Goal: Answer question/provide support

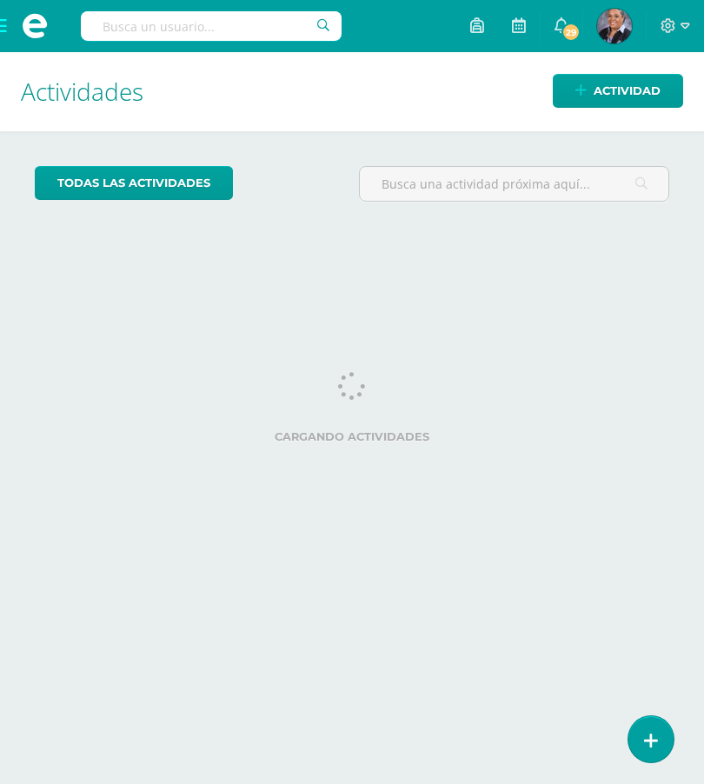
click at [650, 762] on link at bounding box center [651, 739] width 45 height 46
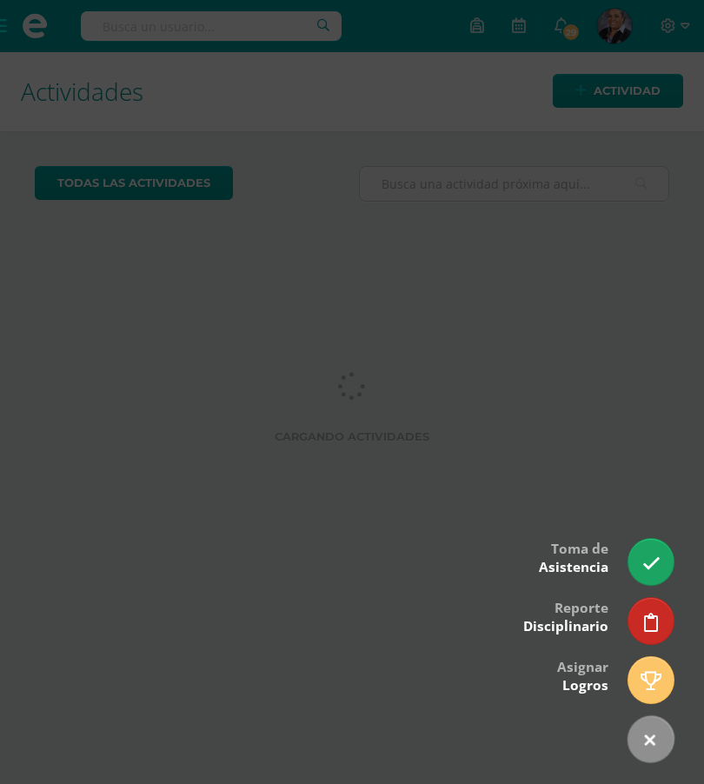
click at [653, 576] on link at bounding box center [651, 562] width 45 height 46
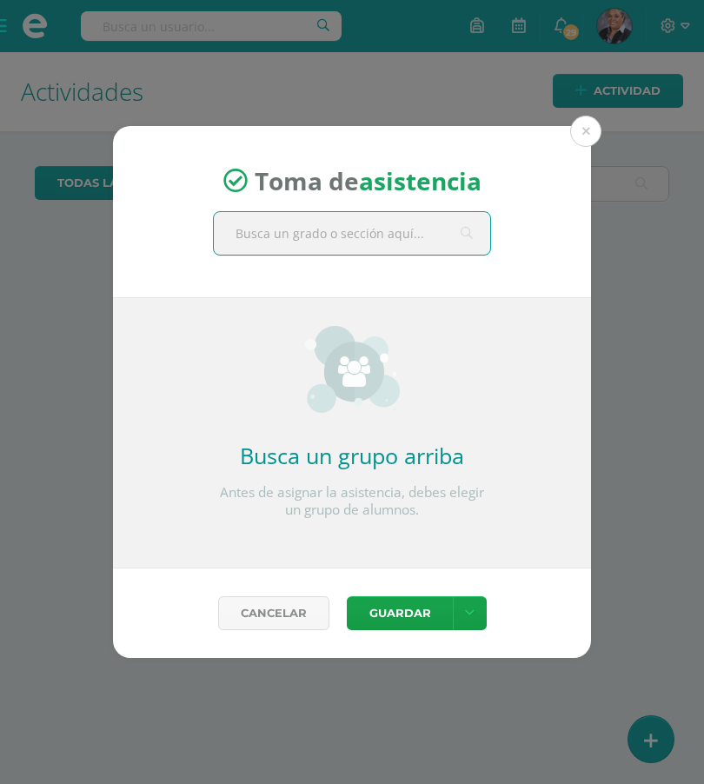
click at [368, 254] on input "text" at bounding box center [352, 233] width 276 height 43
click at [351, 239] on input "text" at bounding box center [352, 233] width 276 height 43
type input "Cuarto"
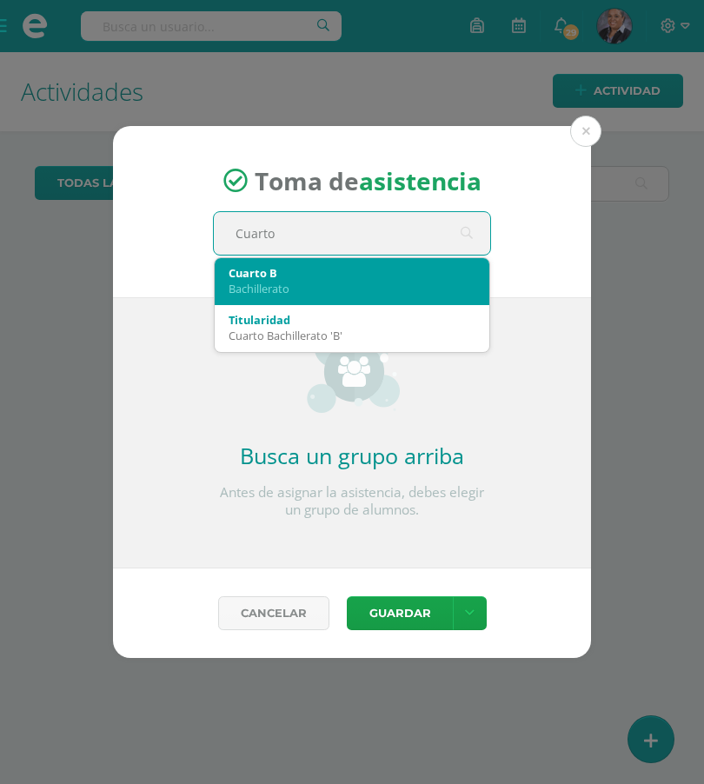
click at [363, 281] on div "Bachillerato" at bounding box center [352, 289] width 247 height 16
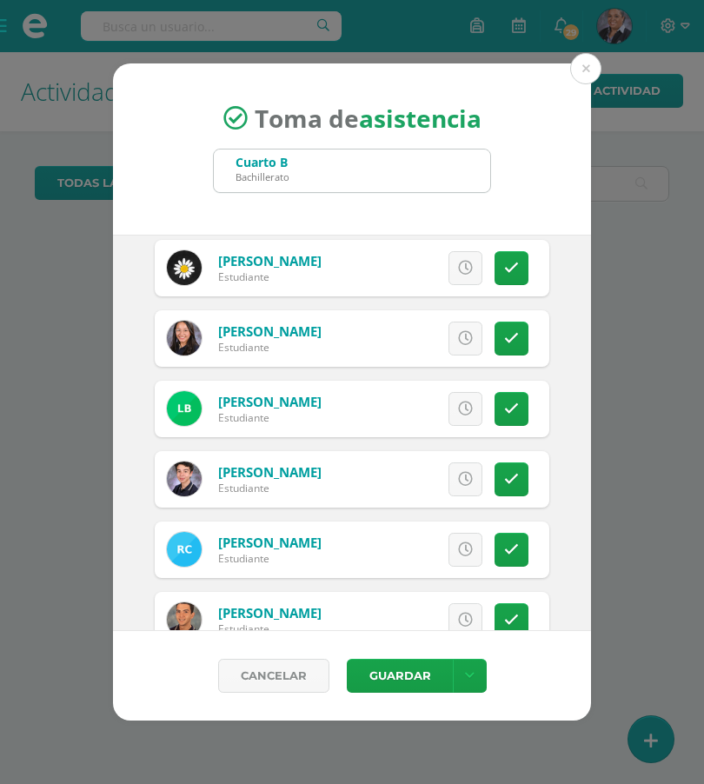
scroll to position [169, 0]
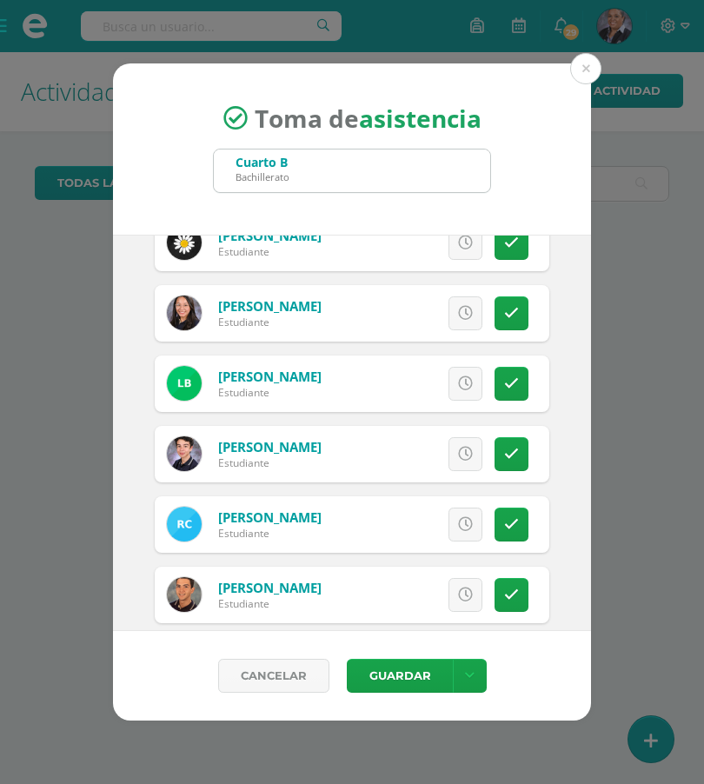
click at [517, 315] on icon at bounding box center [511, 313] width 15 height 15
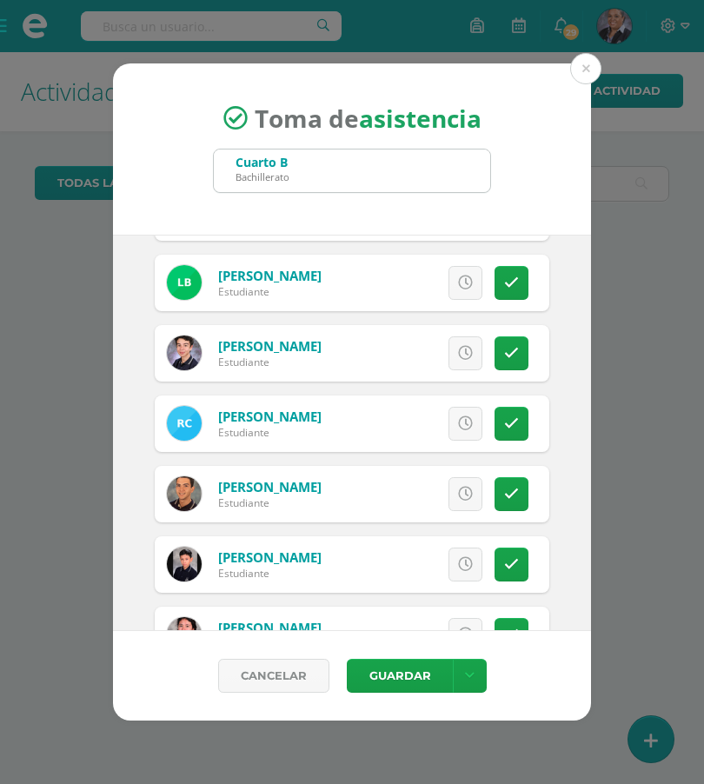
scroll to position [274, 0]
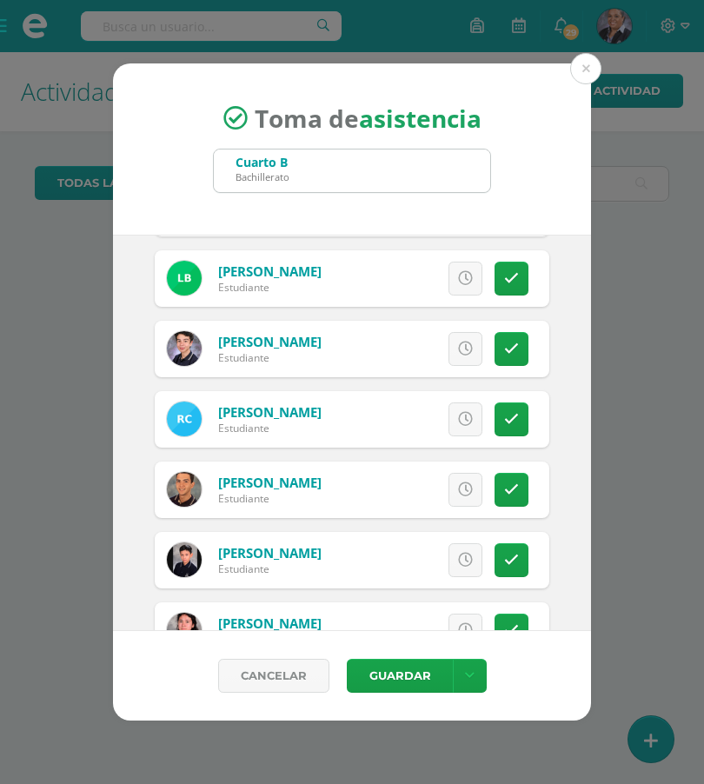
click at [514, 412] on icon at bounding box center [511, 419] width 15 height 15
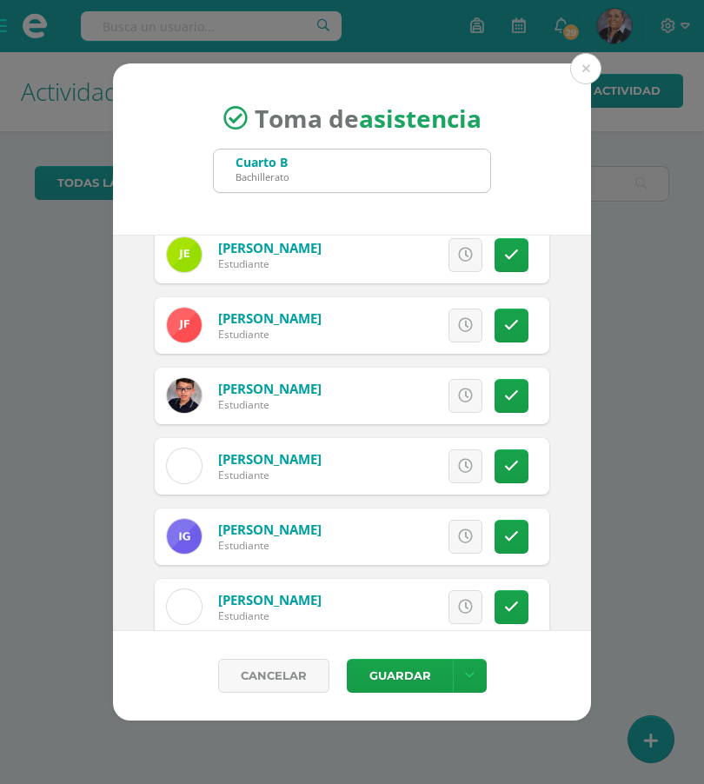
scroll to position [1000, 0]
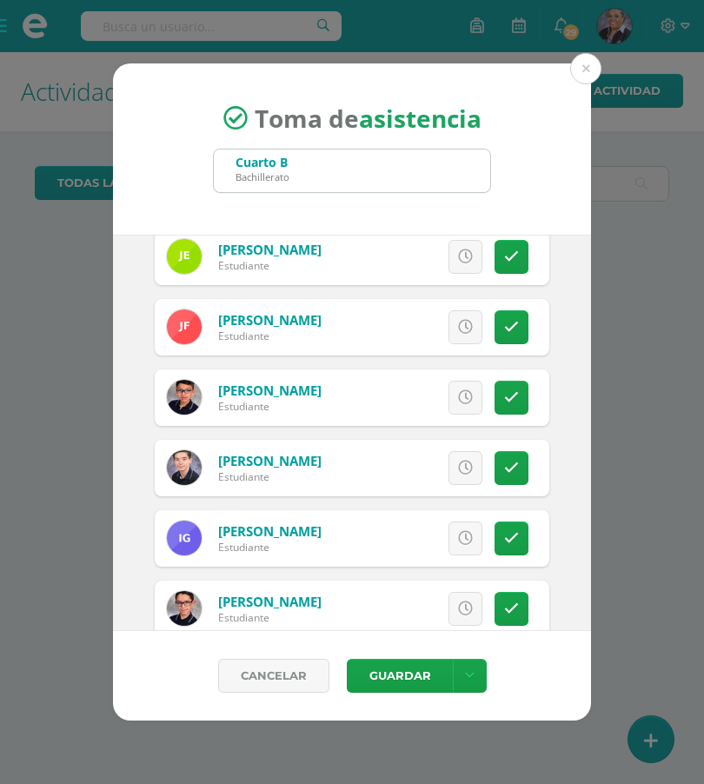
click at [467, 397] on icon at bounding box center [465, 397] width 15 height 15
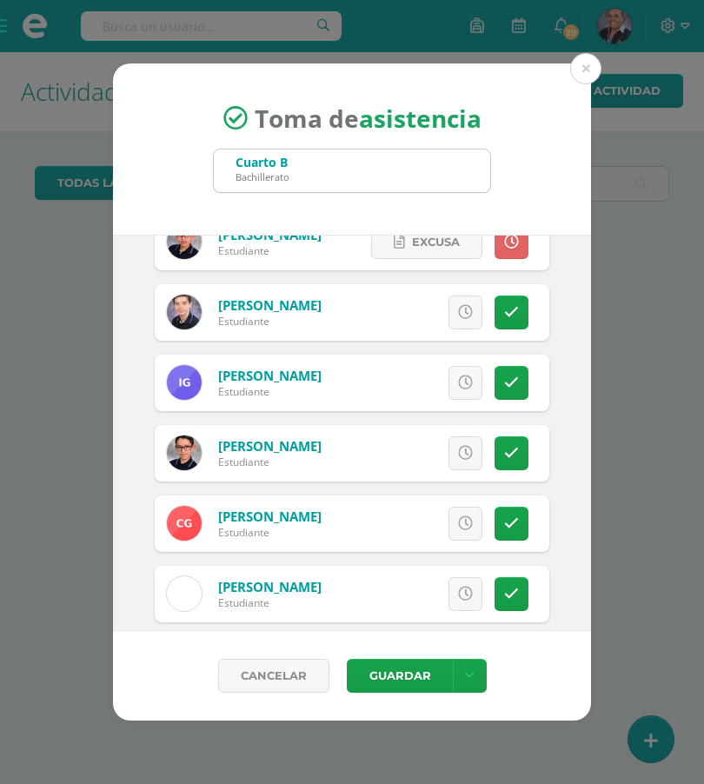
scroll to position [1280, 0]
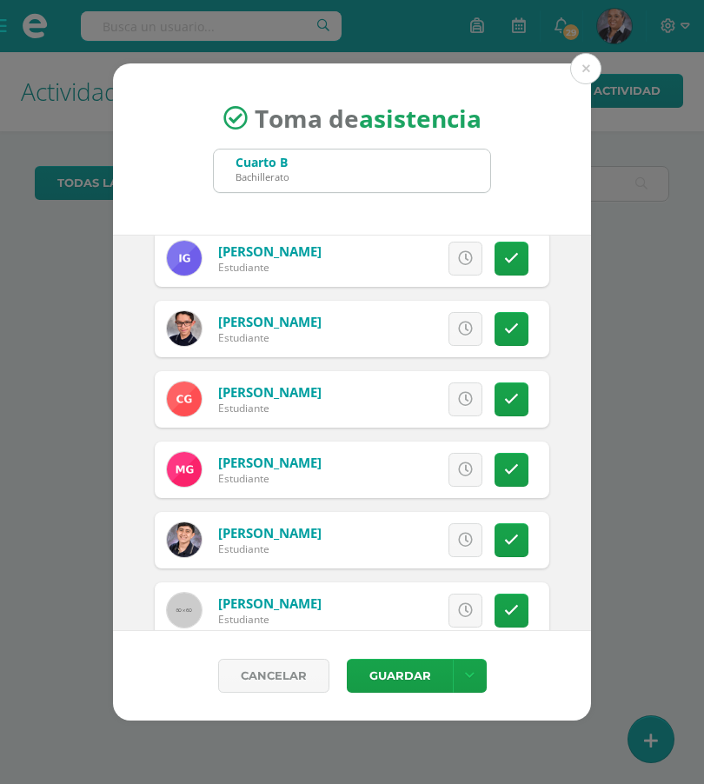
click at [510, 402] on icon at bounding box center [511, 399] width 15 height 15
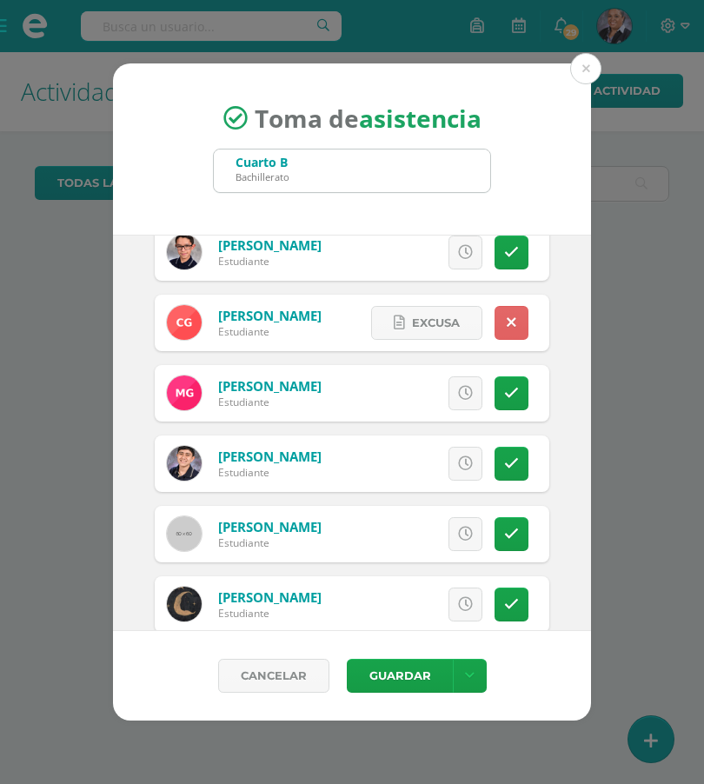
scroll to position [1366, 0]
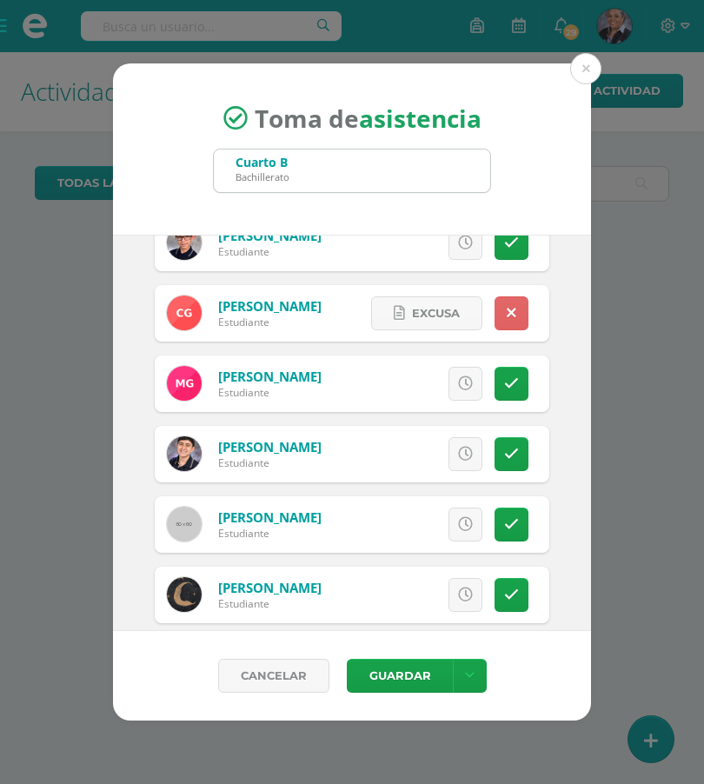
click at [517, 463] on link at bounding box center [512, 454] width 34 height 34
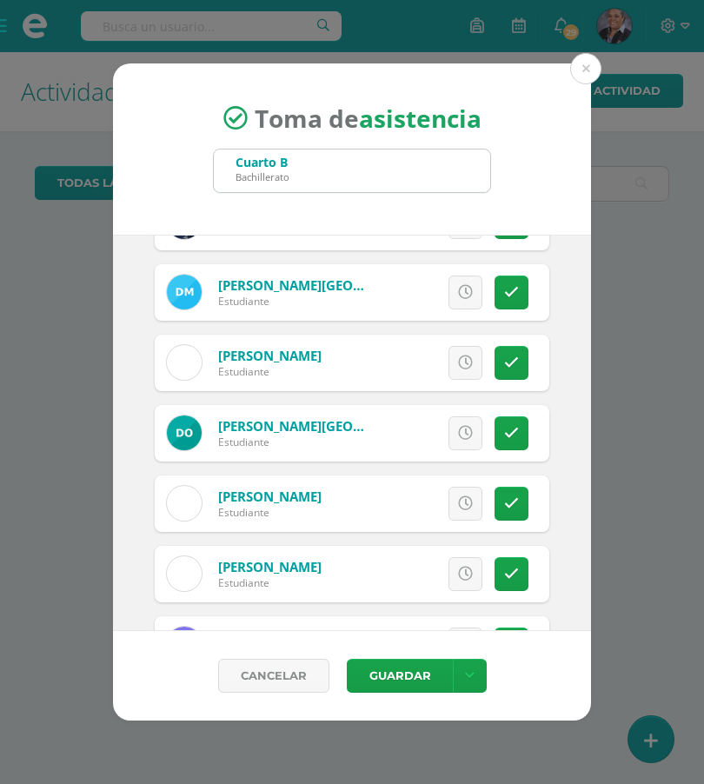
scroll to position [2117, 0]
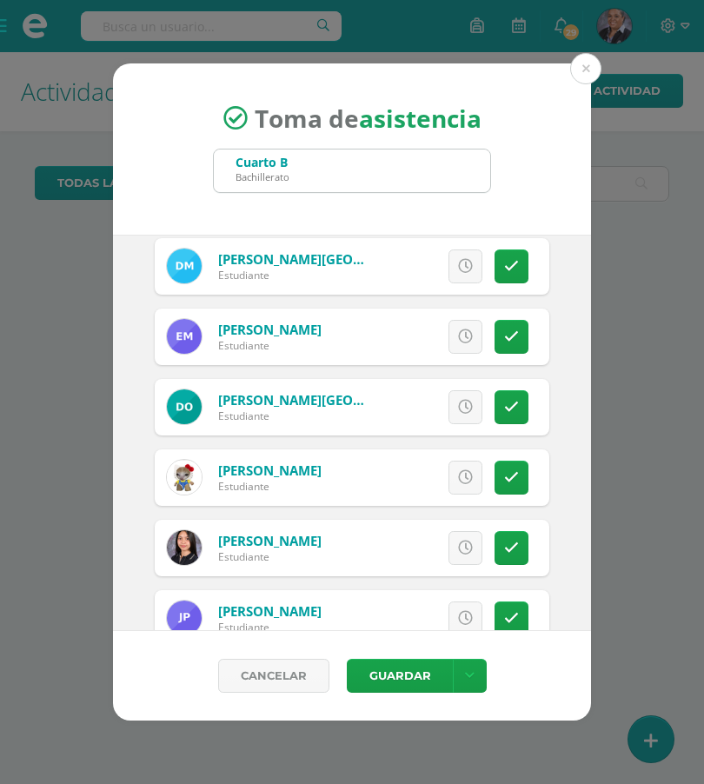
click at [509, 418] on link at bounding box center [512, 407] width 34 height 34
click at [410, 674] on button "Guardar" at bounding box center [400, 676] width 106 height 34
